Goal: Task Accomplishment & Management: Use online tool/utility

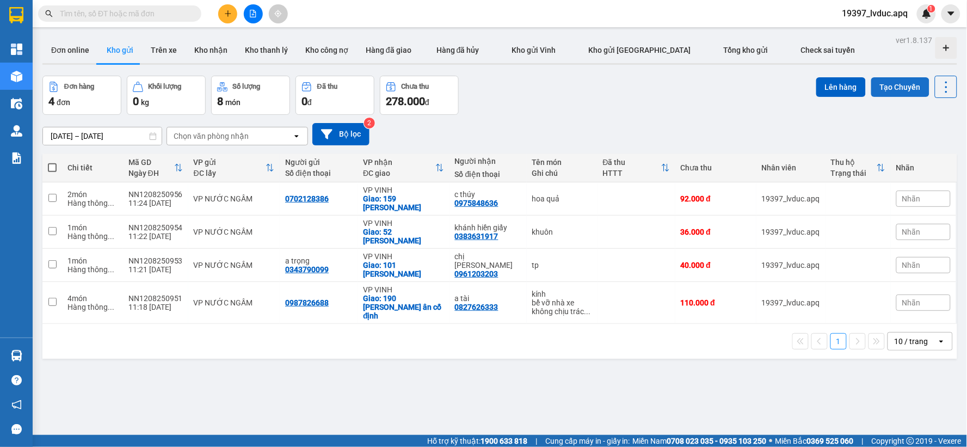
click at [897, 89] on button "Tạo Chuyến" at bounding box center [901, 87] width 58 height 20
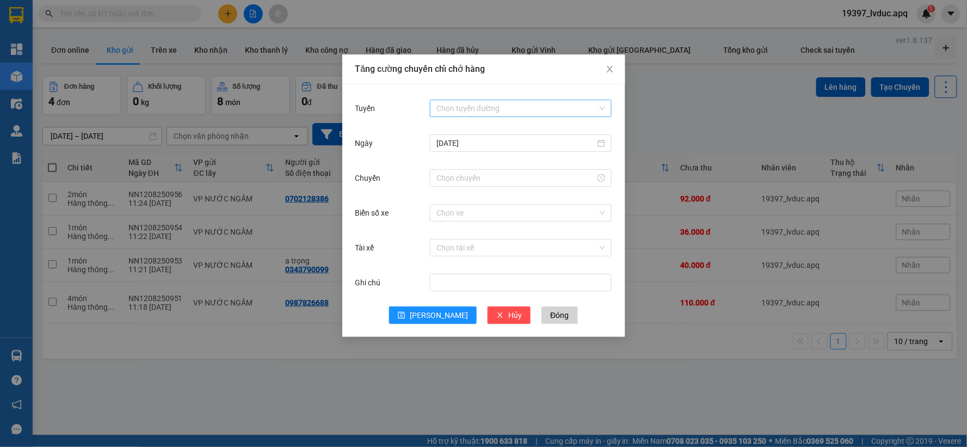
drag, startPoint x: 509, startPoint y: 102, endPoint x: 507, endPoint y: 112, distance: 9.5
click at [509, 103] on input "Tuyến" at bounding box center [517, 108] width 161 height 16
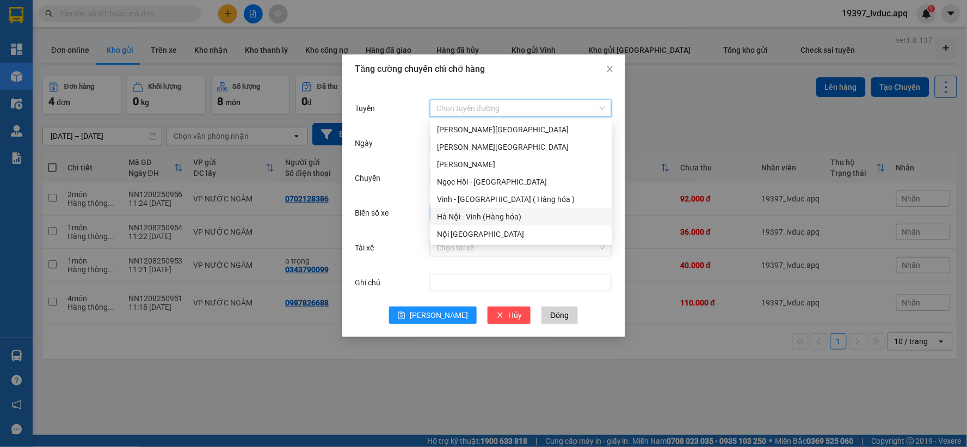
click at [463, 220] on div "Hà Nội - Vinh (Hàng hóa)" at bounding box center [521, 217] width 169 height 12
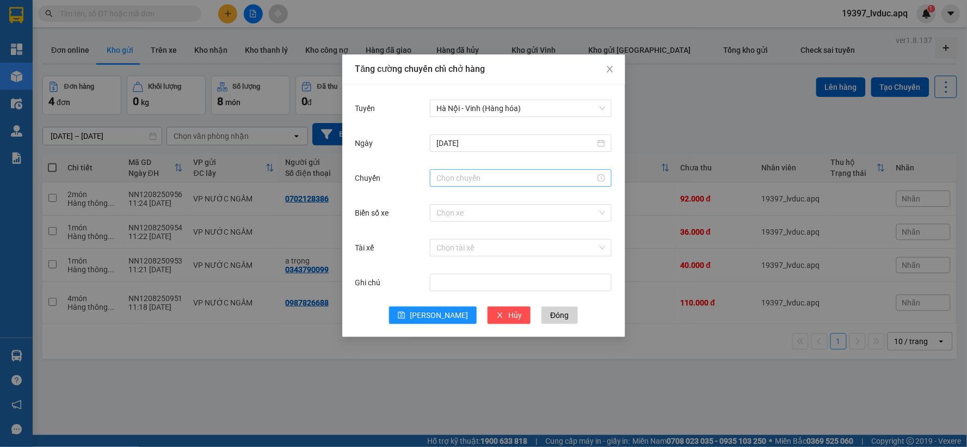
click at [490, 170] on div at bounding box center [521, 177] width 182 height 17
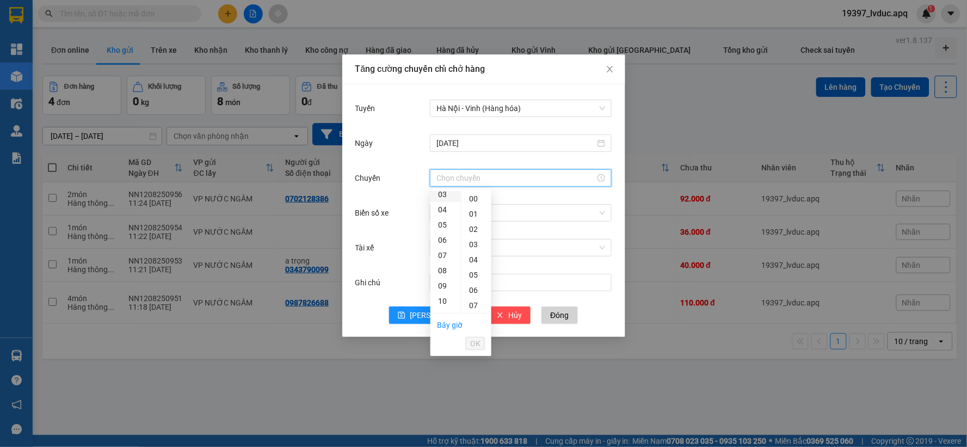
scroll to position [121, 0]
click at [448, 260] on div "12" at bounding box center [446, 260] width 30 height 15
click at [480, 231] on div "30" at bounding box center [477, 232] width 30 height 15
type input "12:30"
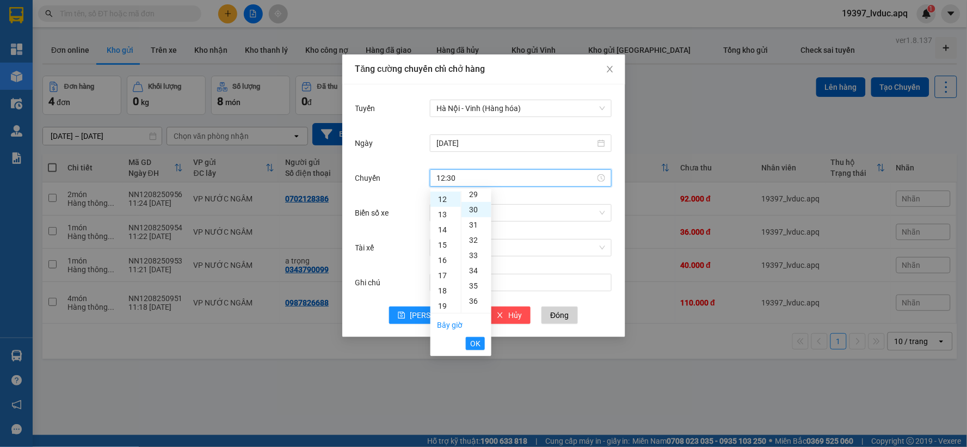
scroll to position [457, 0]
click at [475, 350] on li "OK" at bounding box center [475, 343] width 19 height 19
click at [476, 341] on span "OK" at bounding box center [475, 344] width 10 height 12
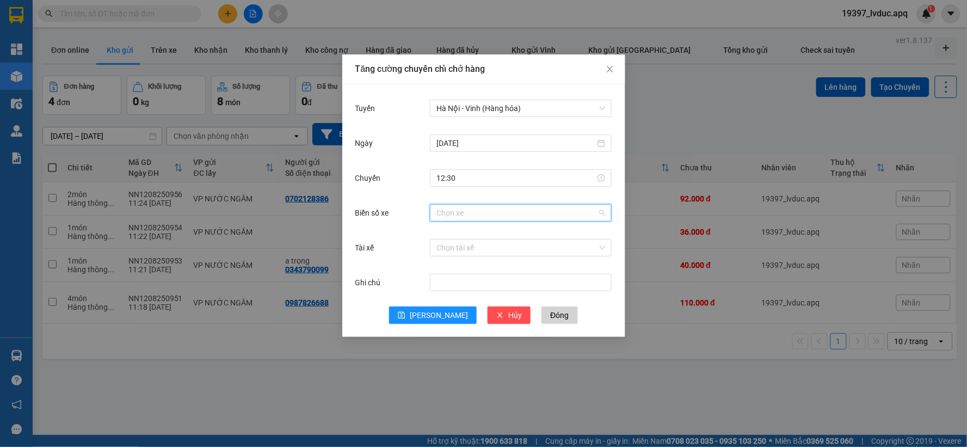
click at [494, 218] on input "Biển số xe" at bounding box center [517, 213] width 161 height 16
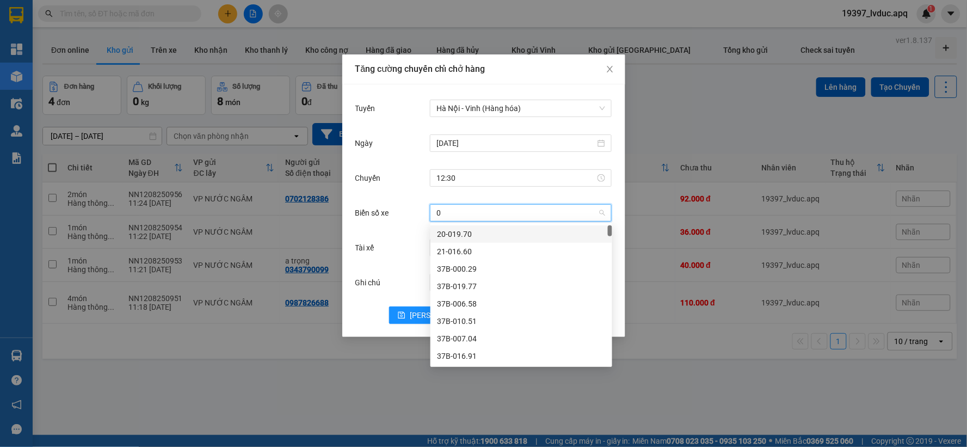
type input "03"
click at [476, 228] on div "37H-133.03" at bounding box center [521, 234] width 169 height 12
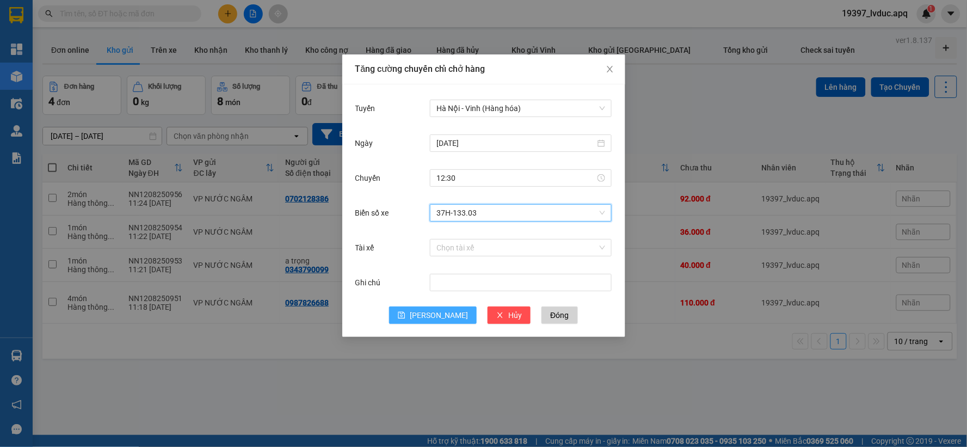
click at [448, 317] on button "[PERSON_NAME]" at bounding box center [433, 315] width 88 height 17
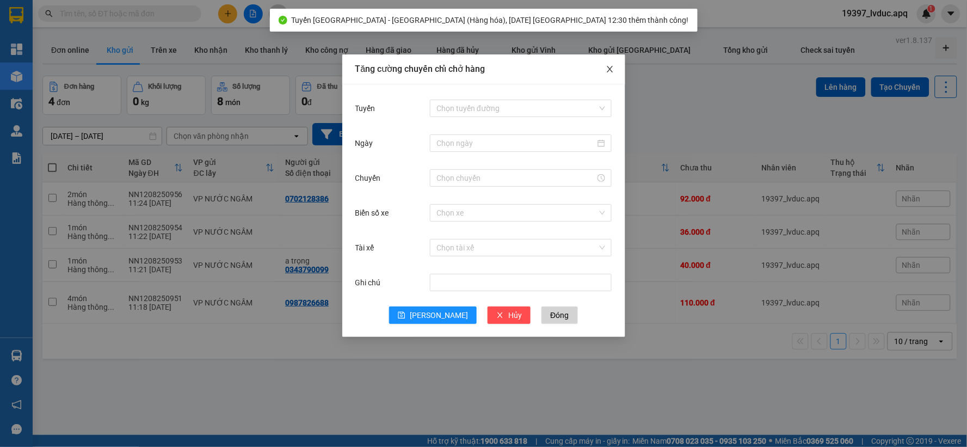
click at [611, 69] on icon "close" at bounding box center [610, 69] width 9 height 9
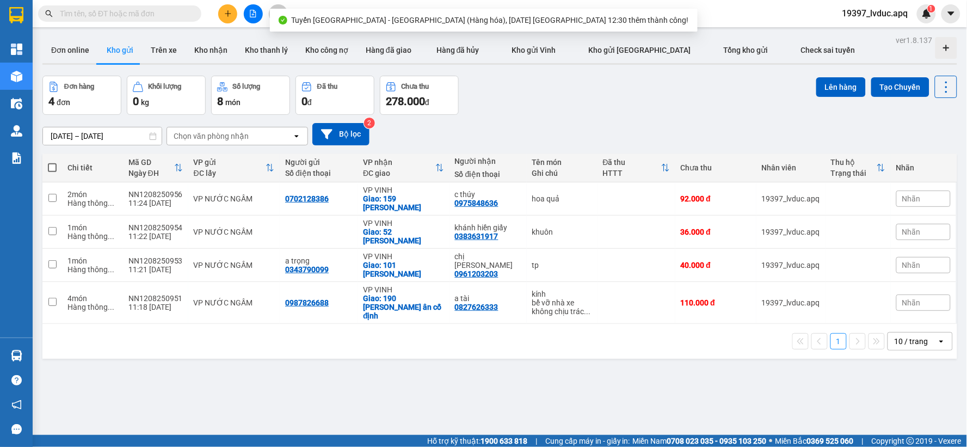
click at [44, 161] on th at bounding box center [52, 168] width 20 height 29
click at [53, 161] on th at bounding box center [52, 168] width 20 height 29
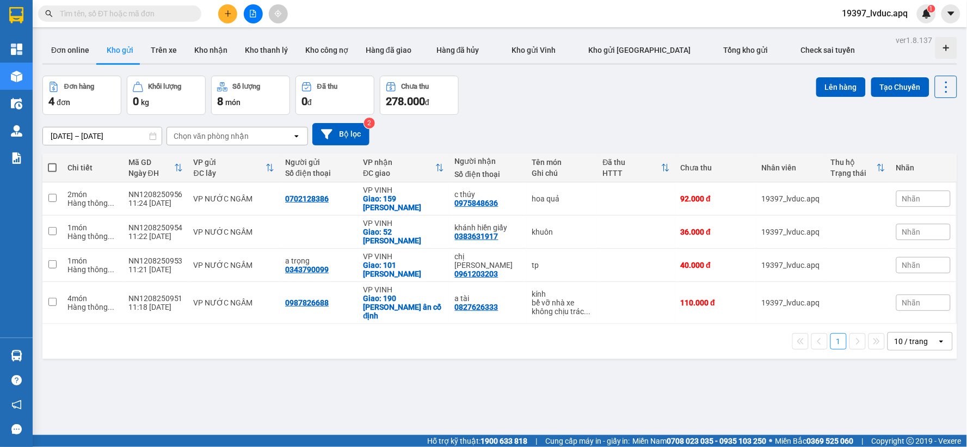
click at [52, 166] on span at bounding box center [52, 167] width 9 height 9
click at [52, 162] on input "checkbox" at bounding box center [52, 162] width 0 height 0
checkbox input "true"
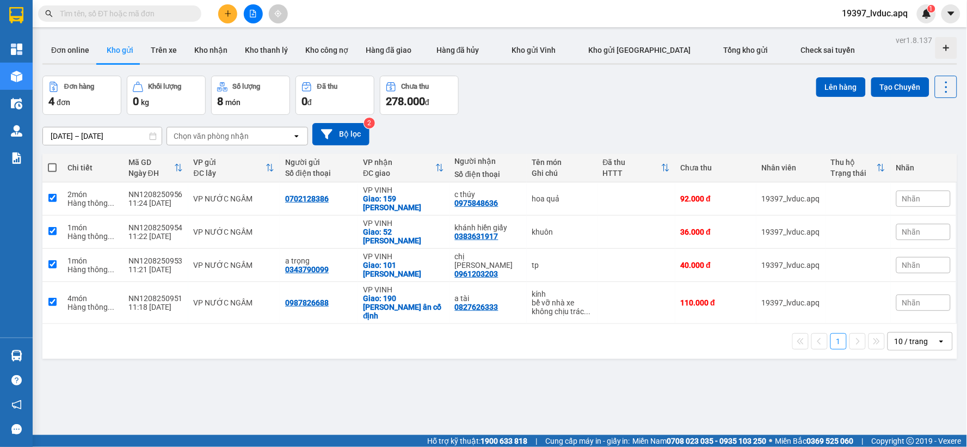
checkbox input "true"
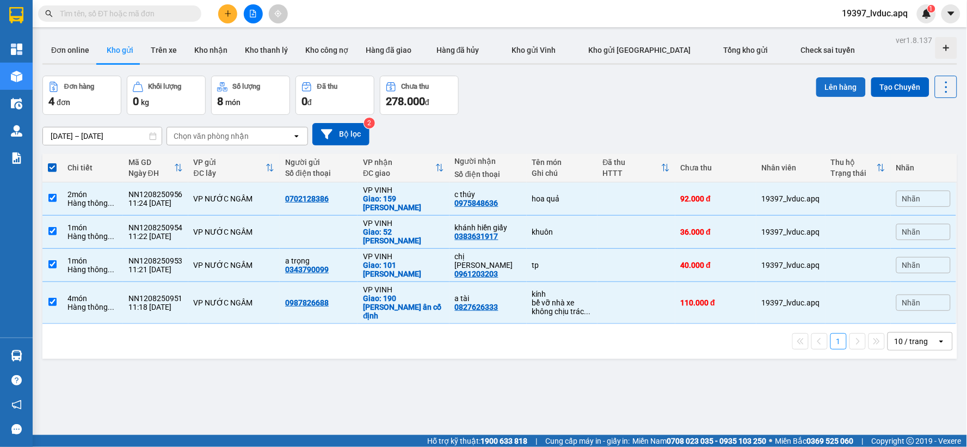
click at [832, 89] on button "Lên hàng" at bounding box center [842, 87] width 50 height 20
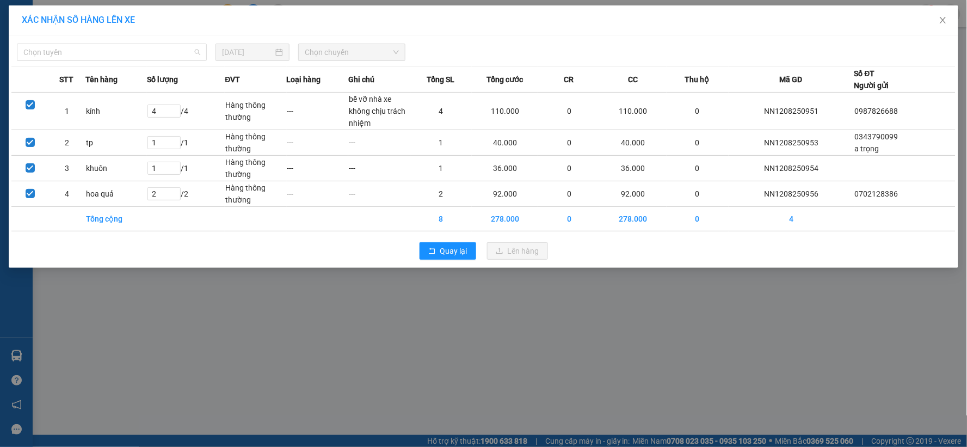
drag, startPoint x: 56, startPoint y: 45, endPoint x: 61, endPoint y: 68, distance: 23.0
click at [56, 46] on span "Chọn tuyến" at bounding box center [111, 52] width 177 height 16
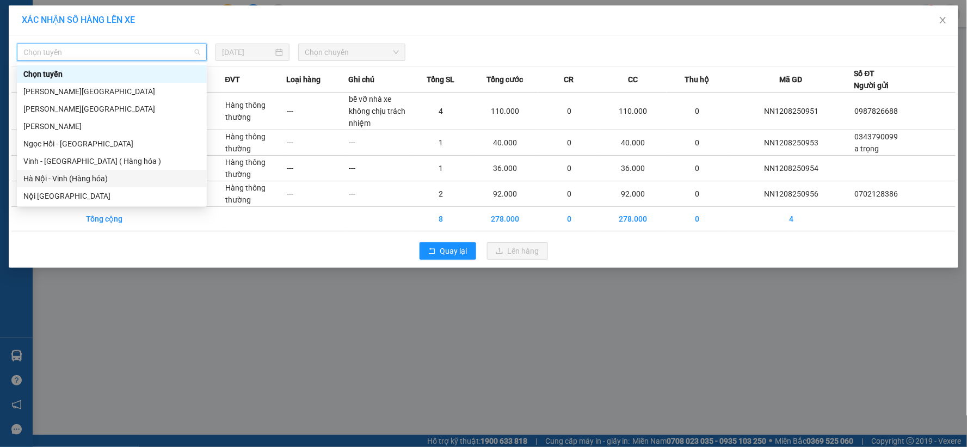
click at [73, 177] on div "Hà Nội - Vinh (Hàng hóa)" at bounding box center [111, 179] width 177 height 12
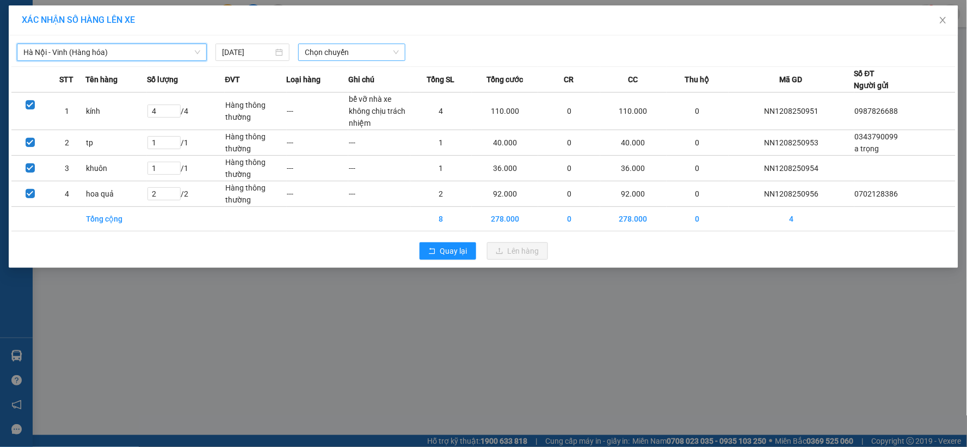
click at [332, 48] on span "Chọn chuyến" at bounding box center [352, 52] width 94 height 16
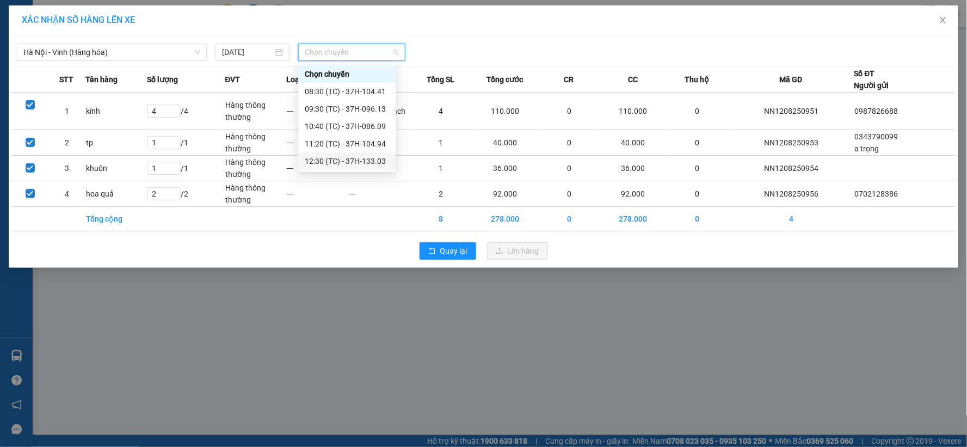
click at [348, 161] on div "12:30 (TC) - 37H-133.03" at bounding box center [347, 161] width 85 height 12
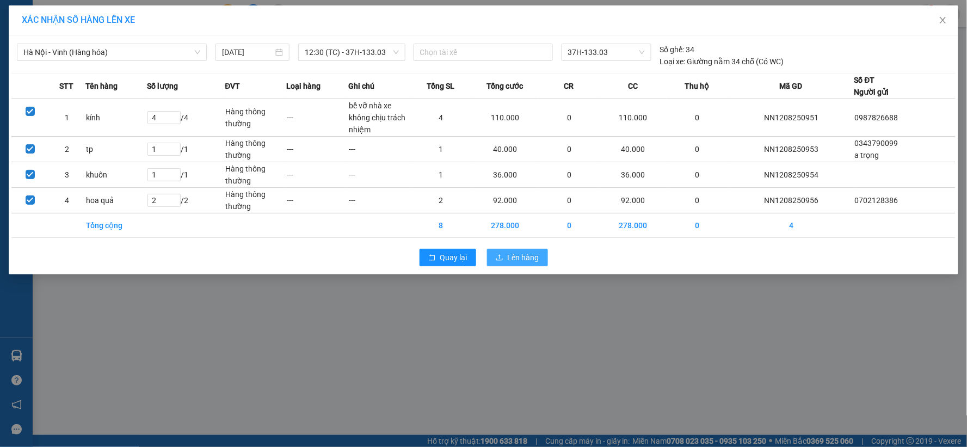
click at [499, 260] on icon "upload" at bounding box center [500, 258] width 8 height 8
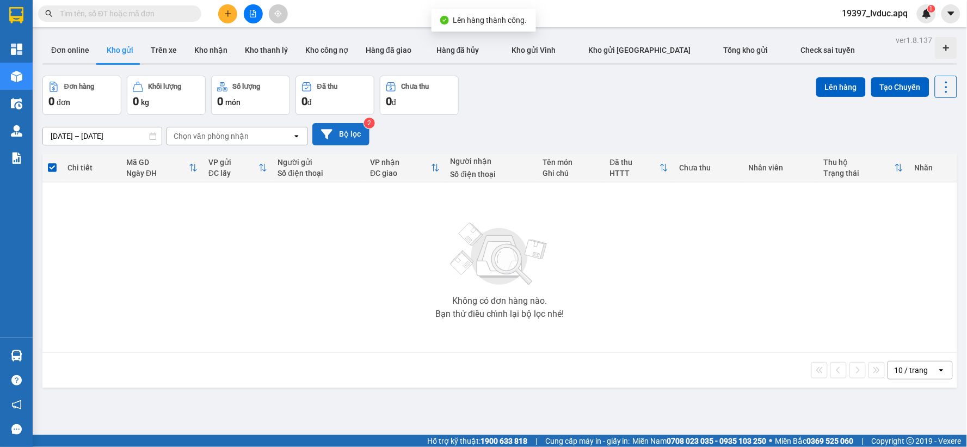
click at [356, 135] on button "Bộ lọc" at bounding box center [341, 134] width 57 height 22
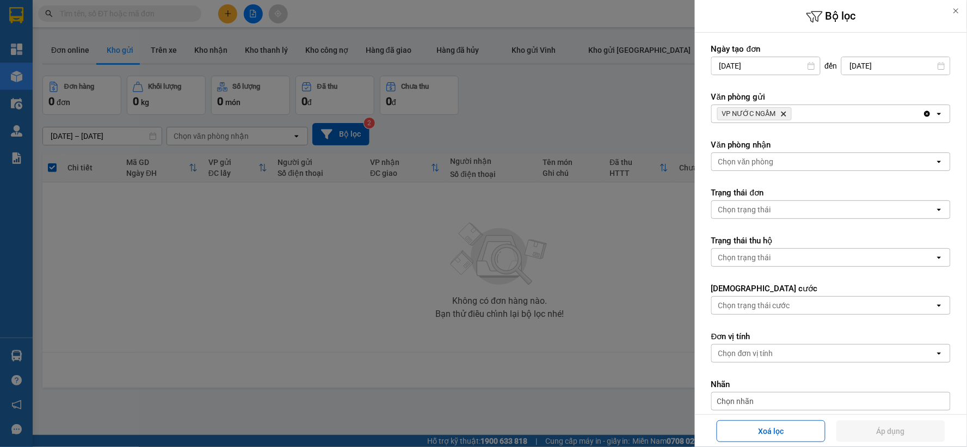
click at [779, 113] on span "VP NƯỚC NGẦM Delete" at bounding box center [755, 113] width 75 height 13
click at [781, 113] on icon "Delete" at bounding box center [784, 114] width 7 height 7
click at [781, 113] on div "VP NƯỚC NGẦM Delete" at bounding box center [817, 113] width 211 height 17
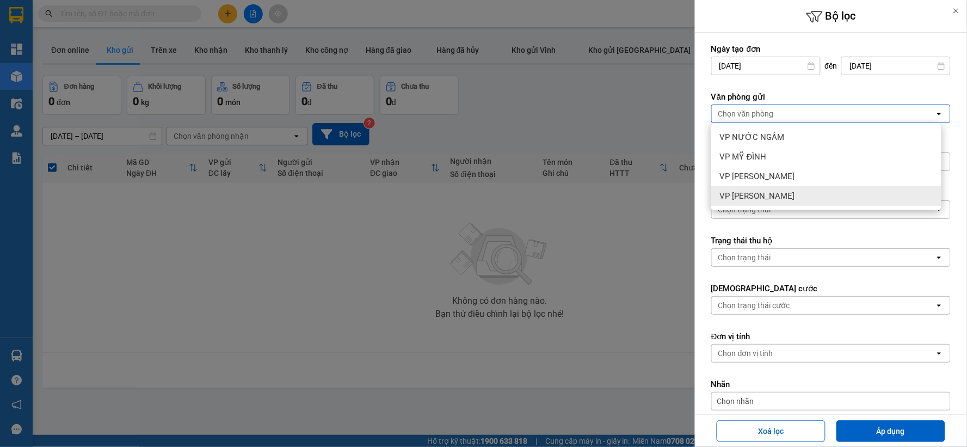
click at [758, 188] on div "VP [PERSON_NAME]" at bounding box center [827, 196] width 230 height 20
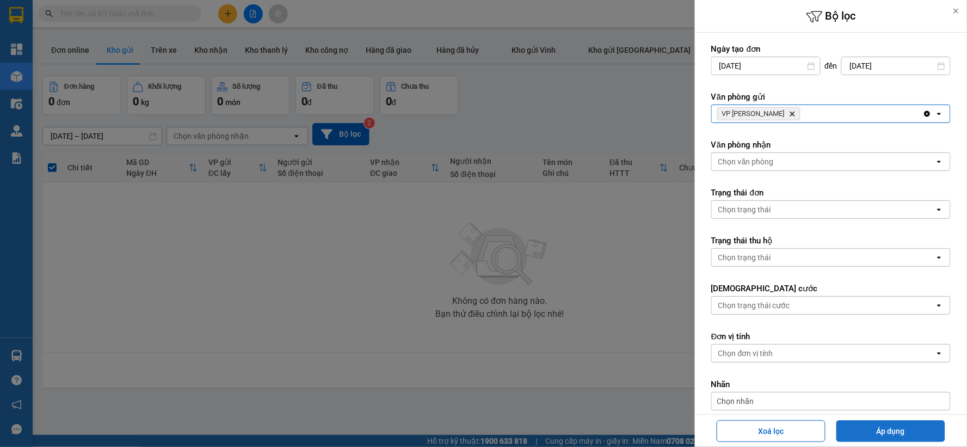
click at [888, 434] on button "Áp dụng" at bounding box center [891, 431] width 109 height 22
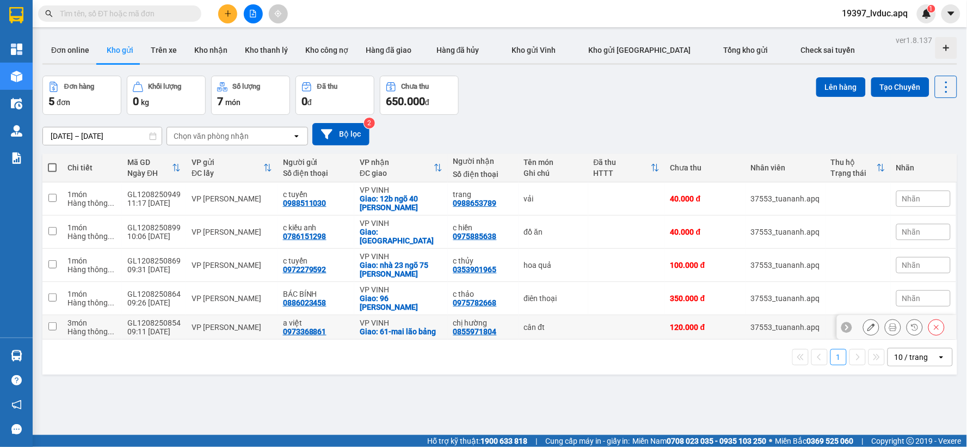
click at [147, 327] on div "09:11 [DATE]" at bounding box center [153, 331] width 53 height 9
checkbox input "true"
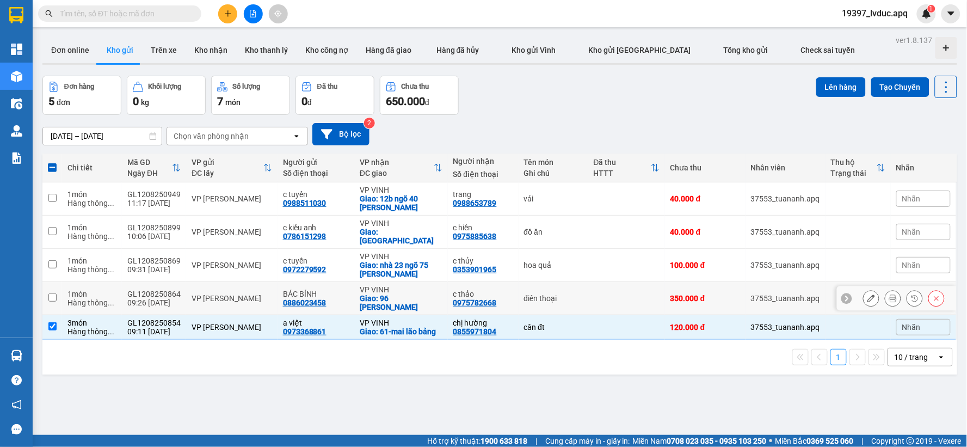
click at [154, 298] on div "09:26 [DATE]" at bounding box center [153, 302] width 53 height 9
checkbox input "true"
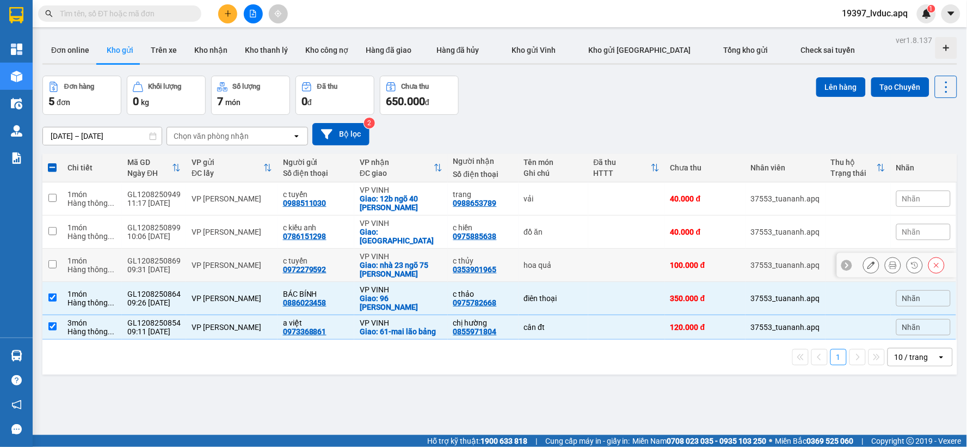
click at [156, 265] on div "09:31 [DATE]" at bounding box center [153, 269] width 53 height 9
checkbox input "true"
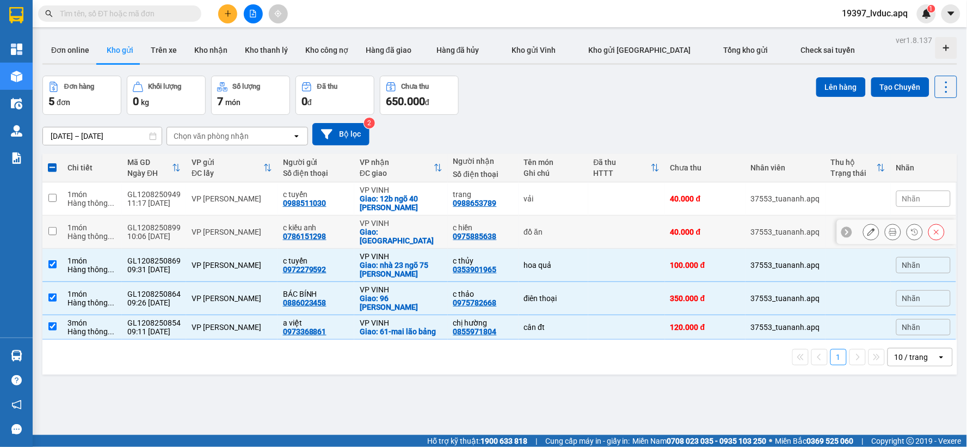
click at [186, 219] on td "VP [PERSON_NAME]" at bounding box center [231, 232] width 91 height 33
checkbox input "true"
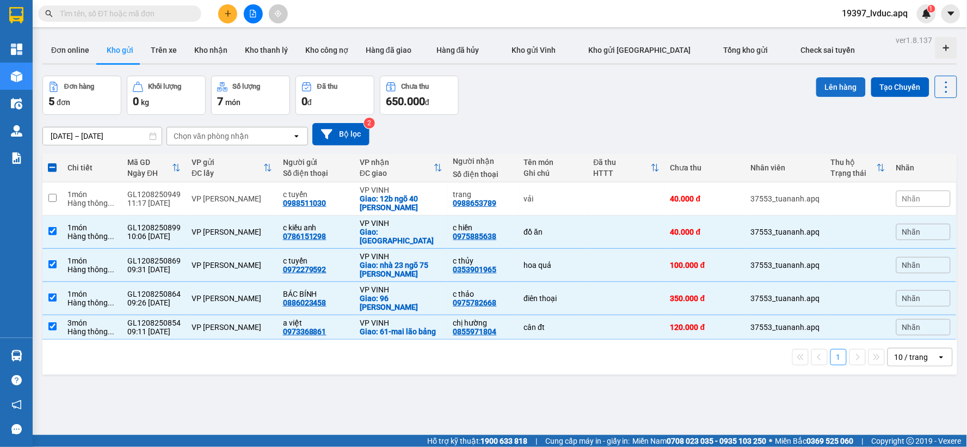
click at [825, 83] on button "Lên hàng" at bounding box center [842, 87] width 50 height 20
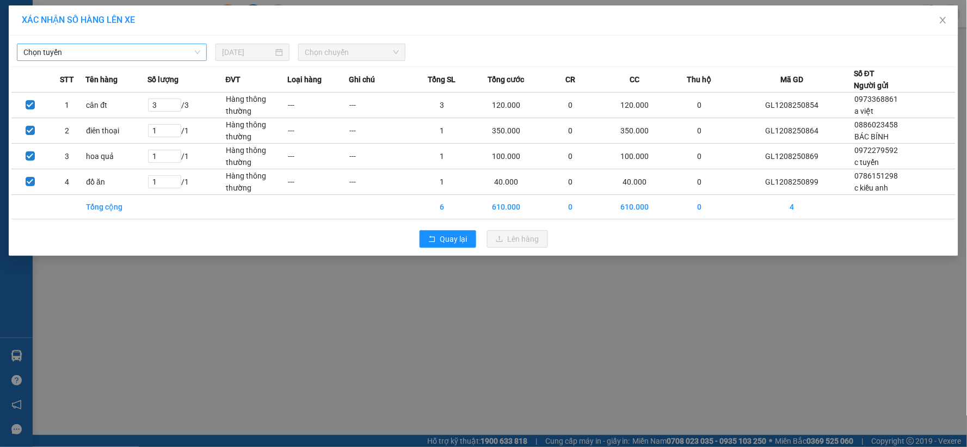
click at [175, 53] on span "Chọn tuyến" at bounding box center [111, 52] width 177 height 16
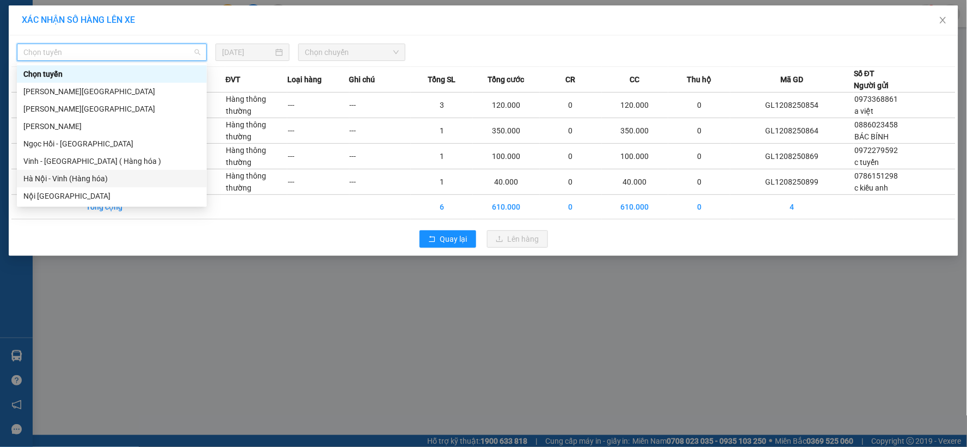
click at [90, 184] on div "Hà Nội - Vinh (Hàng hóa)" at bounding box center [111, 179] width 177 height 12
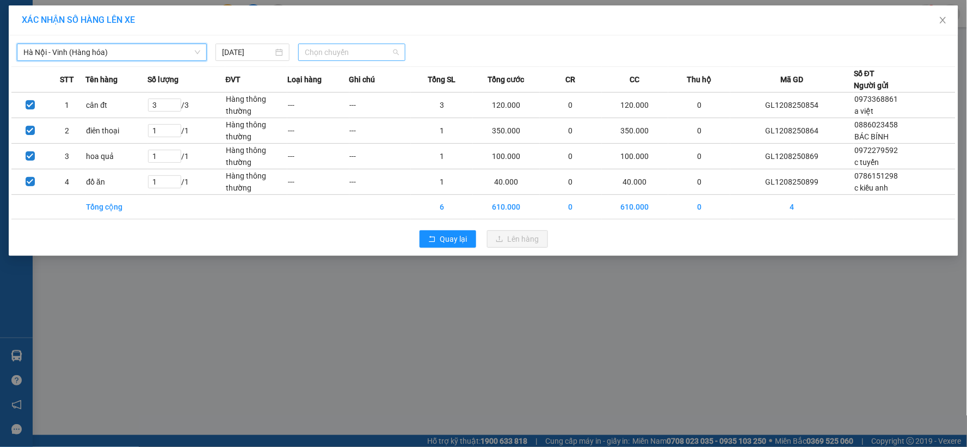
click at [345, 56] on span "Chọn chuyến" at bounding box center [352, 52] width 94 height 16
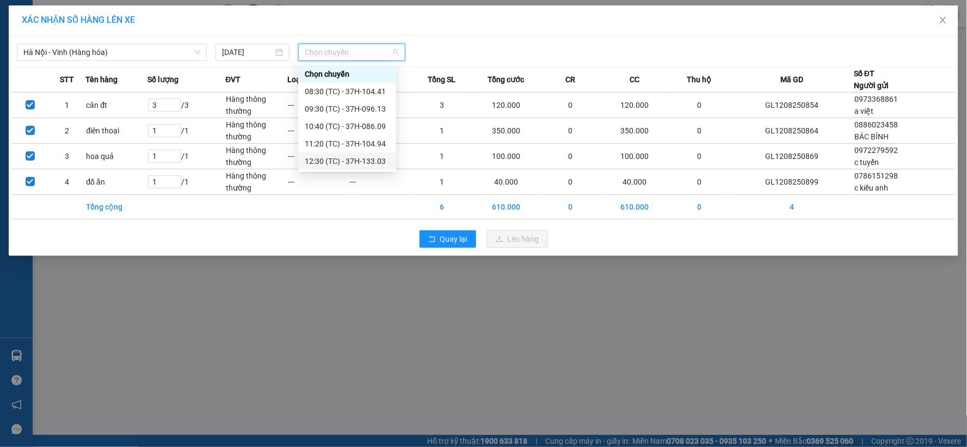
click at [348, 157] on div "12:30 (TC) - 37H-133.03" at bounding box center [347, 161] width 85 height 12
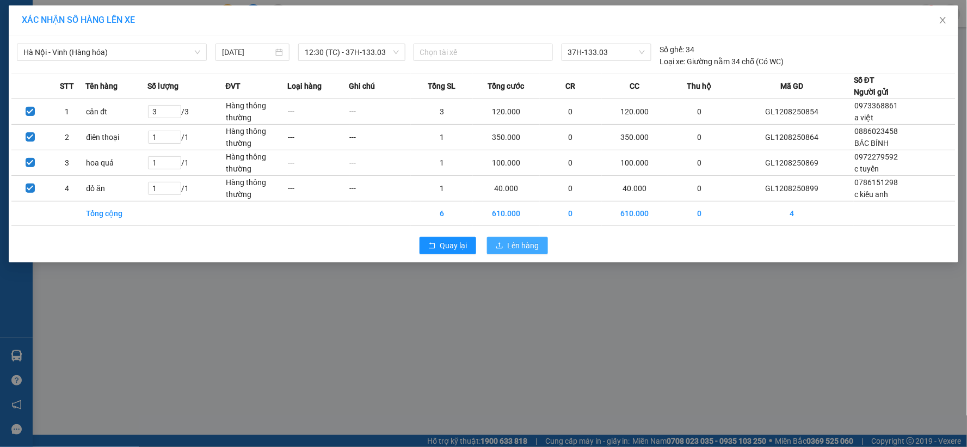
click at [525, 248] on span "Lên hàng" at bounding box center [524, 246] width 32 height 12
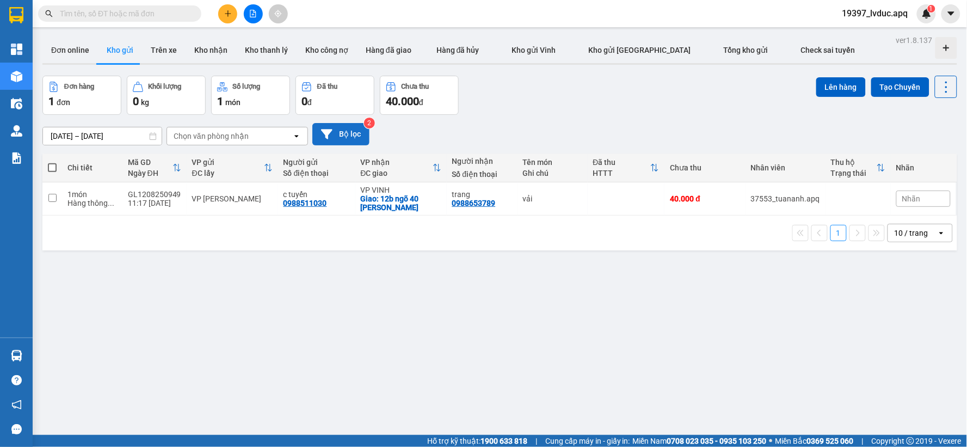
click at [334, 130] on button "Bộ lọc" at bounding box center [341, 134] width 57 height 22
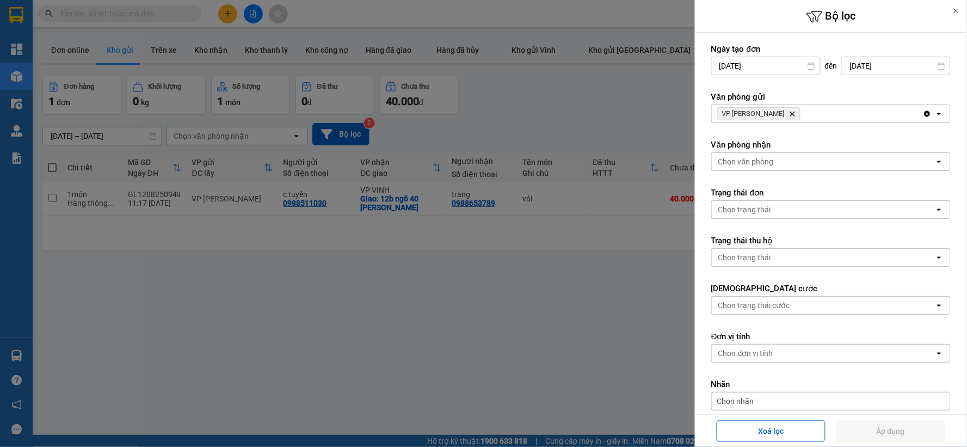
click at [770, 115] on span "VP [PERSON_NAME]" at bounding box center [759, 113] width 83 height 13
click at [791, 114] on icon "VP GIA LÂM, close by backspace" at bounding box center [793, 114] width 5 height 5
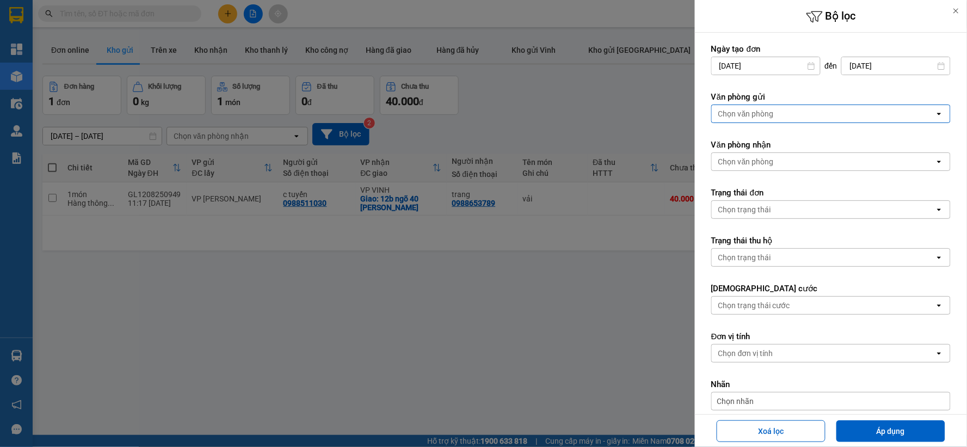
click at [769, 114] on div "Chọn văn phòng" at bounding box center [747, 113] width 56 height 11
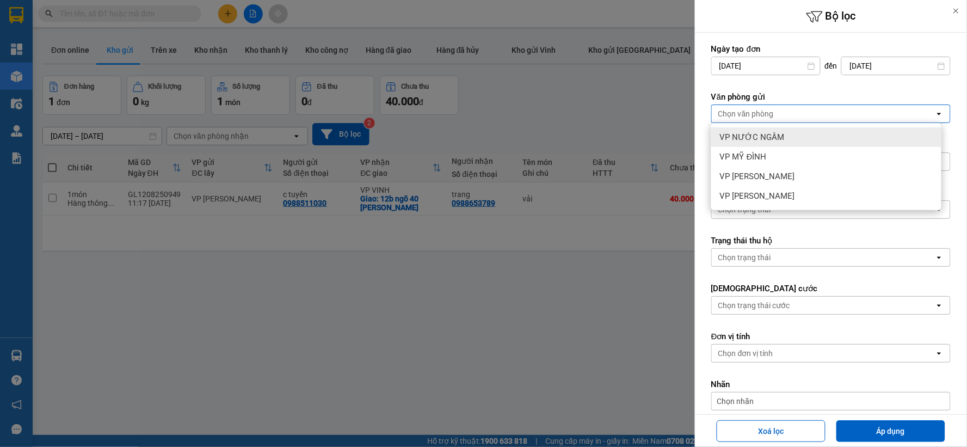
click at [768, 133] on span "VP NƯỚC NGẦM" at bounding box center [752, 137] width 65 height 11
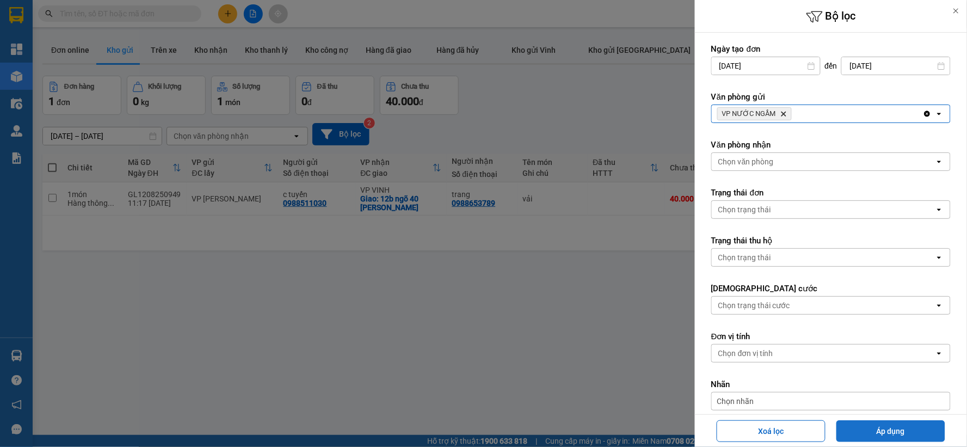
click at [873, 437] on button "Áp dụng" at bounding box center [891, 431] width 109 height 22
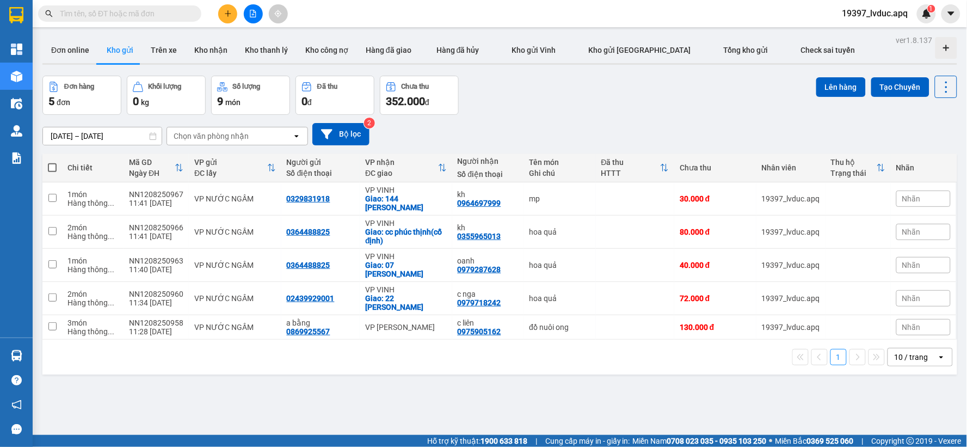
click at [48, 167] on span at bounding box center [52, 167] width 9 height 9
click at [52, 162] on input "checkbox" at bounding box center [52, 162] width 0 height 0
checkbox input "true"
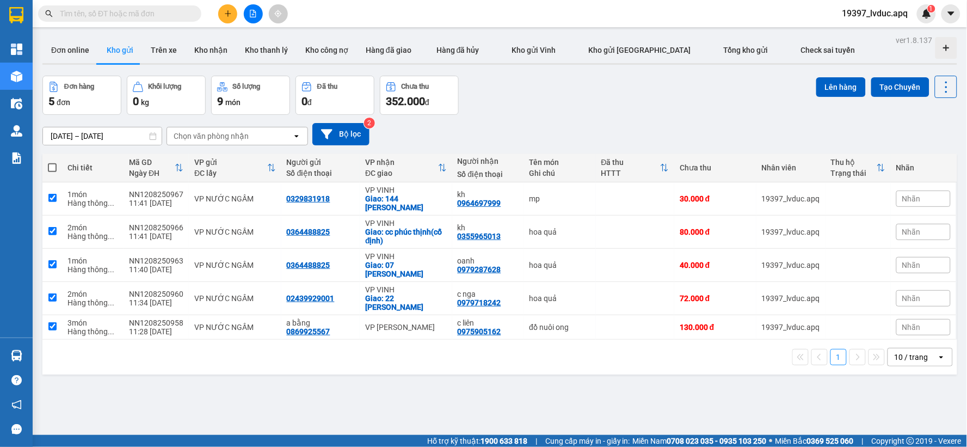
checkbox input "true"
